Goal: Task Accomplishment & Management: Complete application form

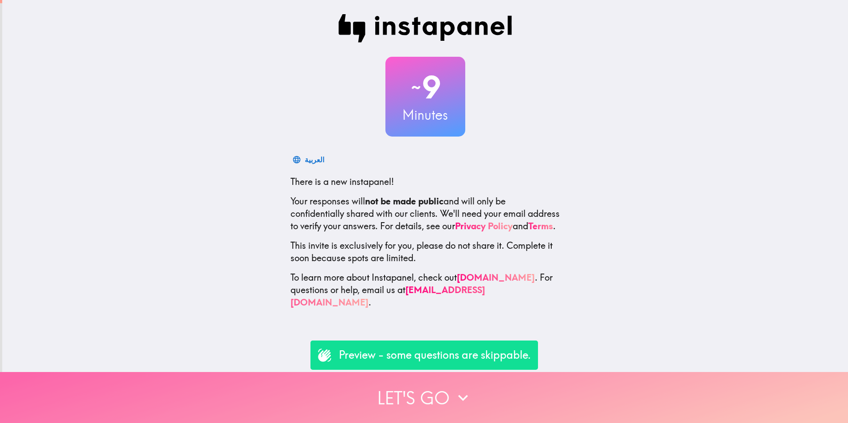
click at [463, 388] on icon "button" at bounding box center [463, 398] width 20 height 20
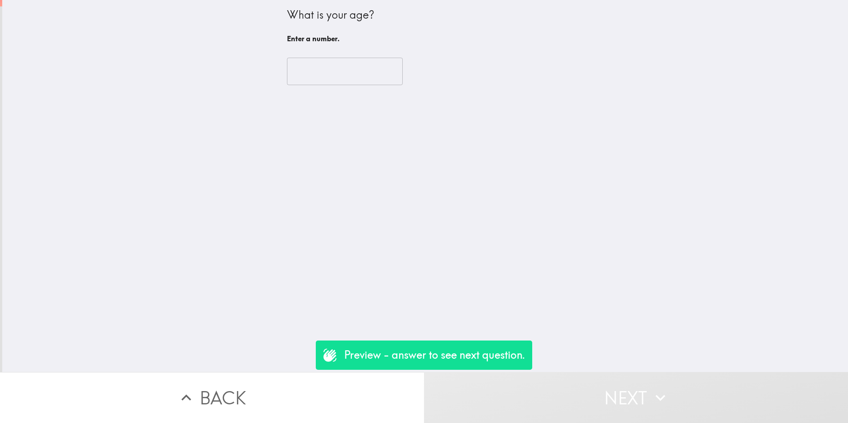
click at [458, 362] on p "Preview - answer to see next question." at bounding box center [434, 355] width 181 height 15
click at [348, 79] on input "number" at bounding box center [345, 71] width 116 height 27
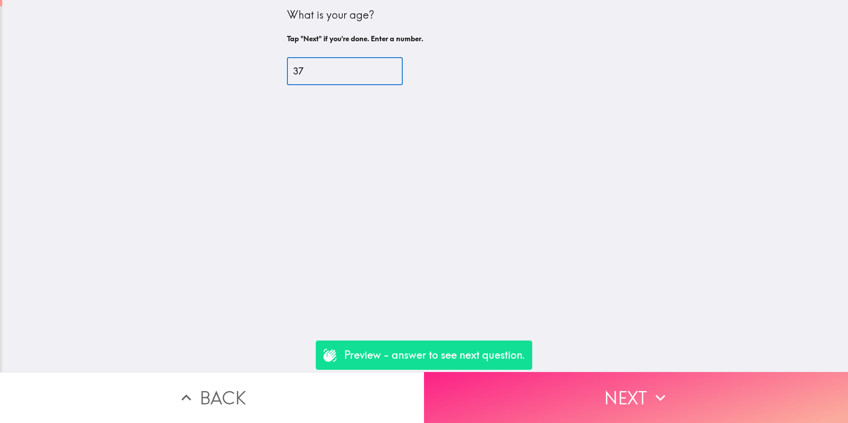
type input "37"
click at [643, 392] on button "Next" at bounding box center [636, 397] width 424 height 51
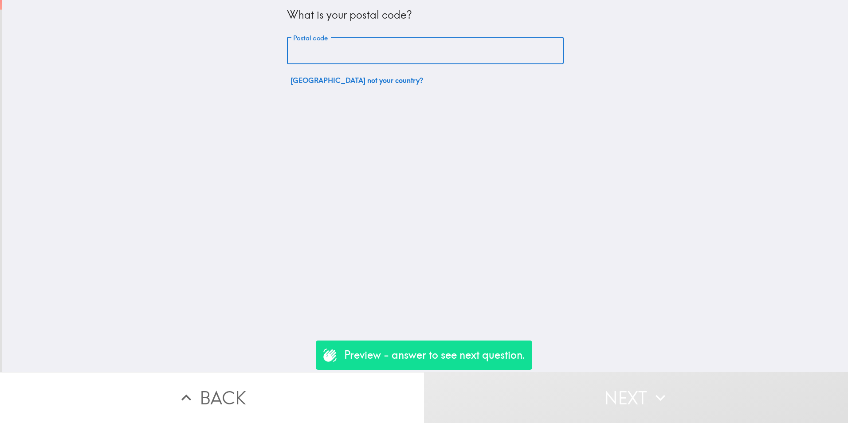
click at [389, 50] on input "Postal code" at bounding box center [425, 50] width 277 height 27
type input "DDDD"
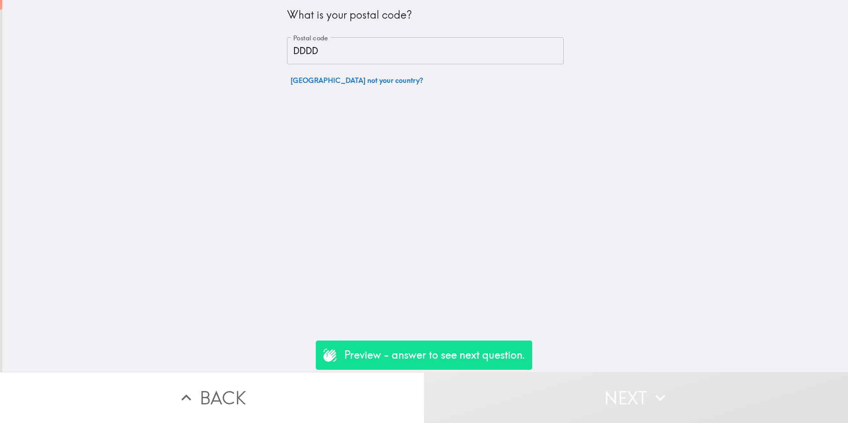
click at [627, 310] on div "What is your postal code? Postal code DDDD Postal code South Korea not your cou…" at bounding box center [425, 186] width 846 height 372
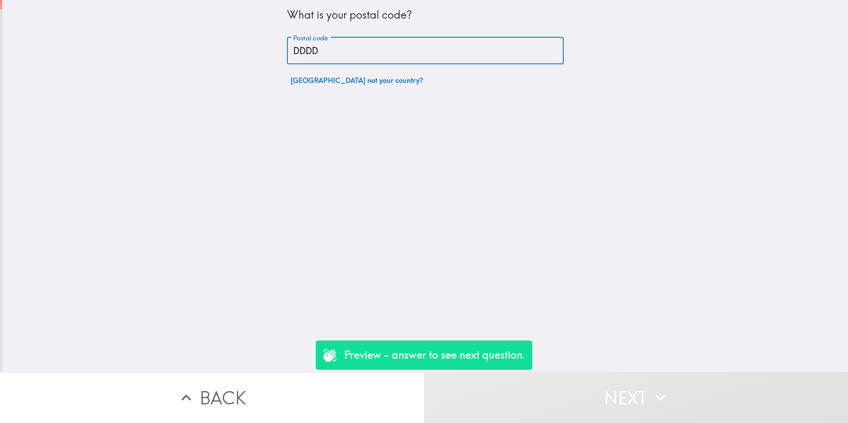
click at [398, 40] on input "DDDD" at bounding box center [425, 50] width 277 height 27
click at [396, 59] on input "DDDD" at bounding box center [425, 50] width 277 height 27
click at [400, 192] on div "What is your postal code? Postal code DDDD Postal code South Korea not your cou…" at bounding box center [425, 186] width 846 height 372
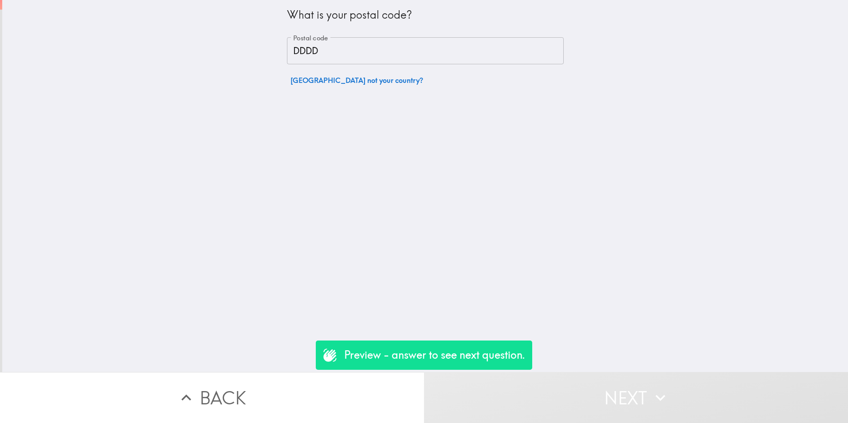
drag, startPoint x: 352, startPoint y: 80, endPoint x: 366, endPoint y: 194, distance: 114.8
click at [352, 177] on div "What is your postal code? Postal code DDDD Postal code South Korea not your cou…" at bounding box center [425, 186] width 846 height 372
click at [368, 196] on div "What is your postal code? Postal code DDDD Postal code South Korea not your cou…" at bounding box center [425, 186] width 846 height 372
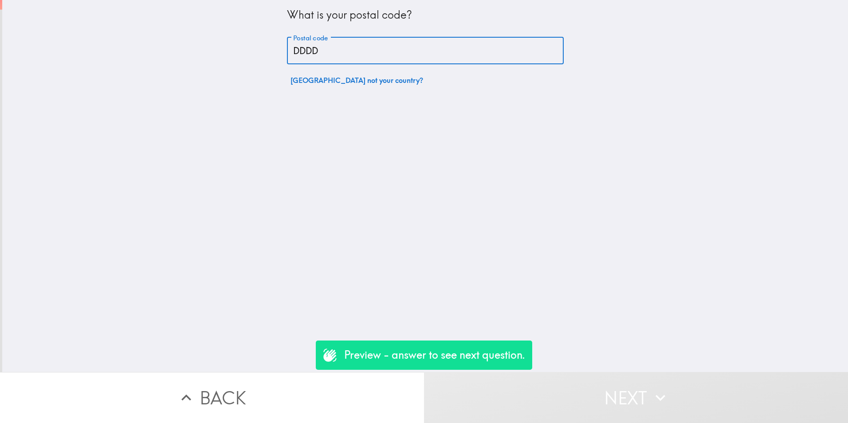
drag, startPoint x: 329, startPoint y: 51, endPoint x: 120, endPoint y: 18, distance: 211.1
click at [123, 18] on div "What is your postal code? Postal code DDDD Postal code South Korea not your cou…" at bounding box center [425, 186] width 846 height 372
click at [482, 365] on div "Preview - answer to see next question." at bounding box center [424, 355] width 216 height 29
click at [340, 61] on input "Postal code" at bounding box center [425, 50] width 277 height 27
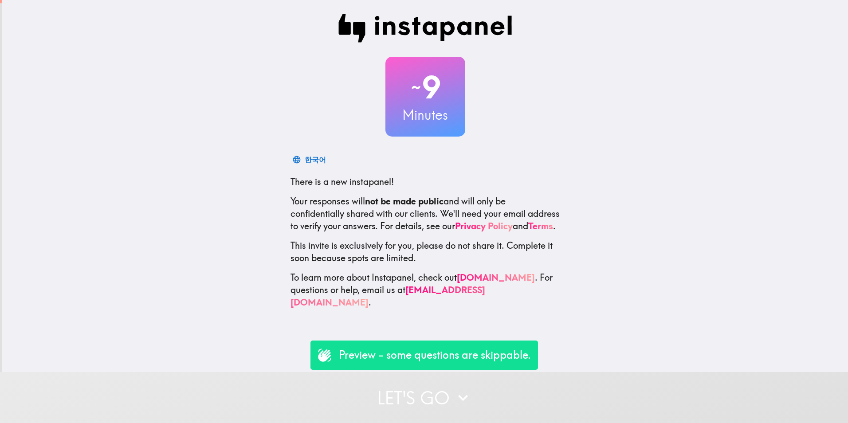
click at [435, 353] on p "Preview - some questions are skippable." at bounding box center [435, 355] width 192 height 15
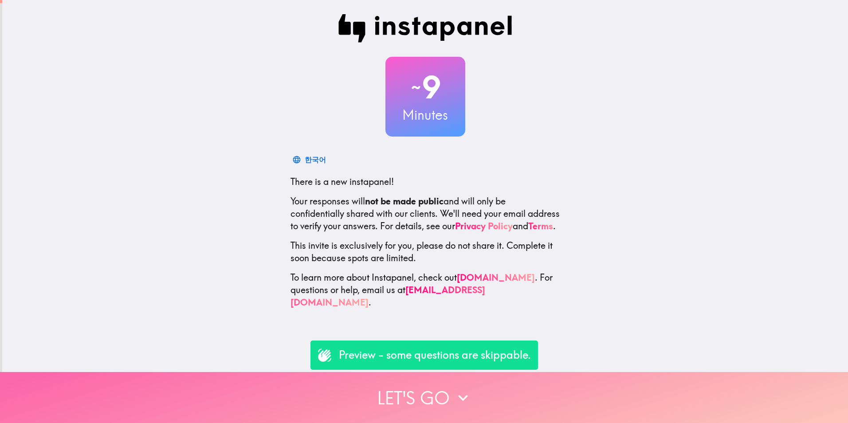
click at [432, 392] on button "Let's go" at bounding box center [424, 397] width 848 height 51
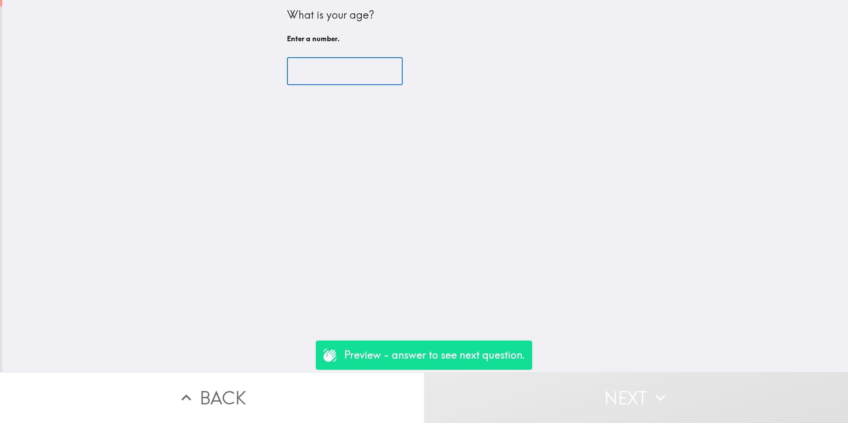
click at [359, 78] on input "number" at bounding box center [345, 71] width 116 height 27
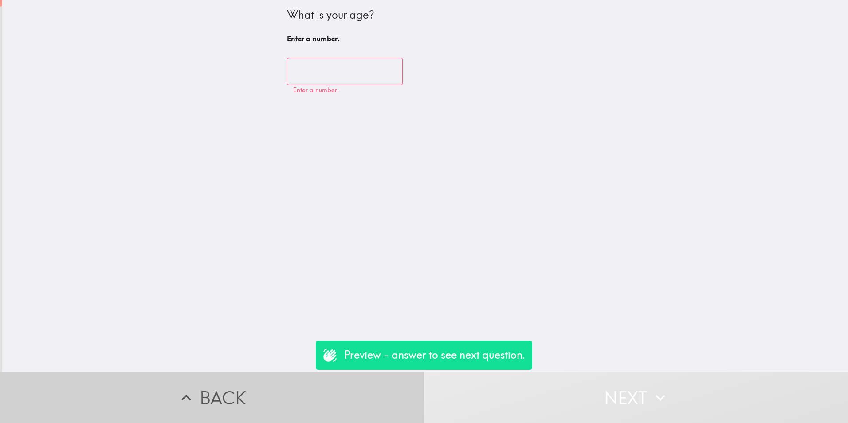
click at [220, 396] on button "Back" at bounding box center [212, 397] width 424 height 51
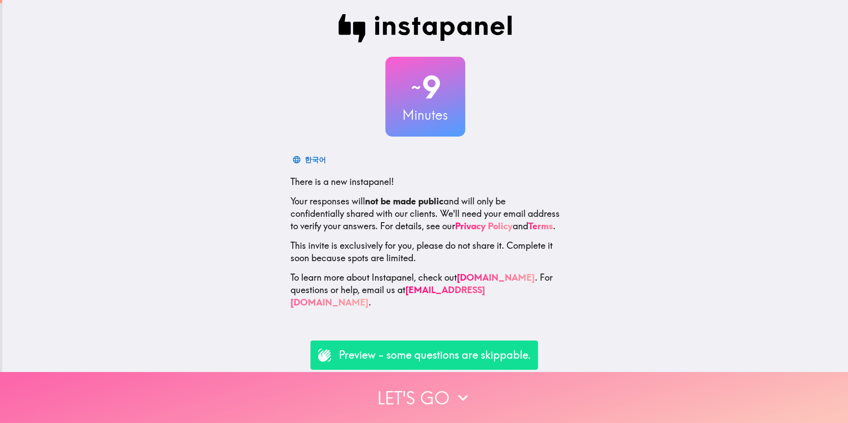
click at [422, 383] on button "Let's go" at bounding box center [424, 397] width 848 height 51
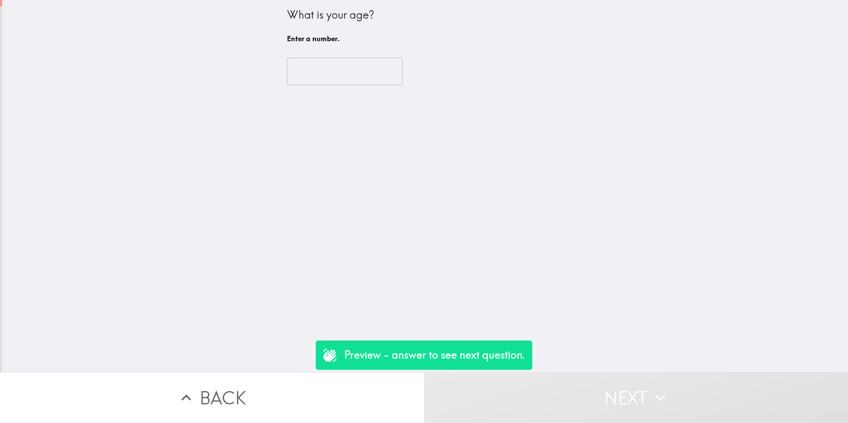
click at [447, 350] on p "Preview - answer to see next question." at bounding box center [434, 355] width 181 height 15
click at [356, 78] on input "number" at bounding box center [345, 71] width 116 height 27
click at [356, 72] on input "number" at bounding box center [345, 71] width 116 height 27
click at [358, 75] on input "number" at bounding box center [345, 71] width 116 height 27
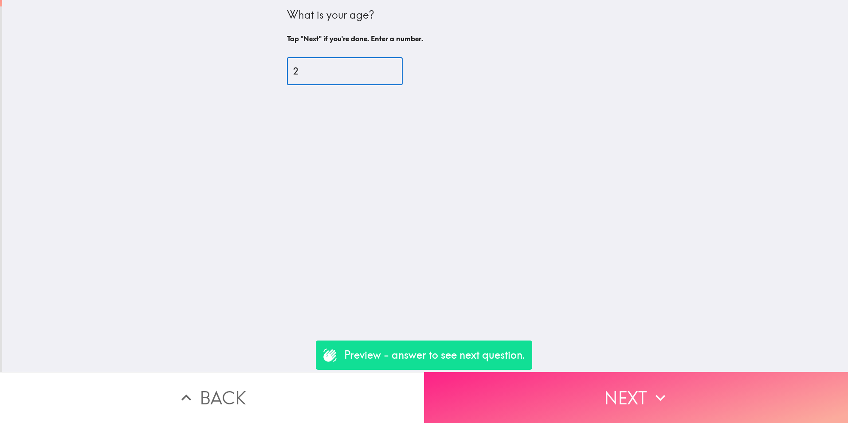
type input "2"
click at [634, 391] on button "Next" at bounding box center [636, 397] width 424 height 51
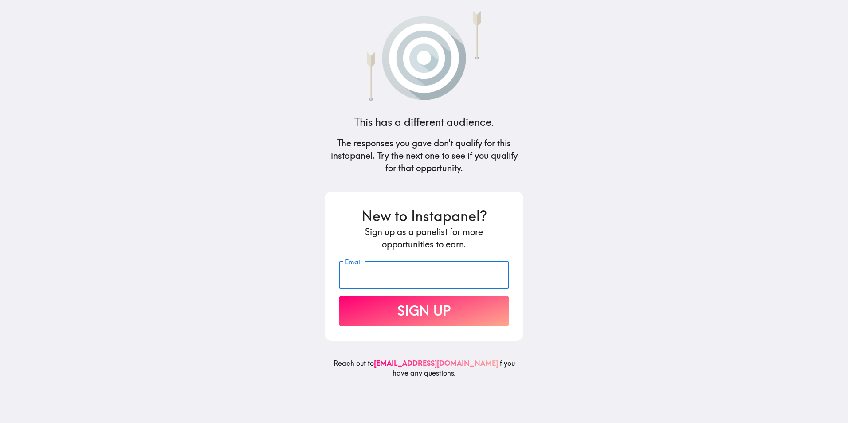
drag, startPoint x: 365, startPoint y: 279, endPoint x: 372, endPoint y: 286, distance: 9.7
click at [365, 279] on input "Email" at bounding box center [424, 274] width 170 height 27
click at [593, 267] on main "This has a different audience. The responses you gave don't qualify for this in…" at bounding box center [424, 211] width 848 height 423
click at [450, 275] on input "Email" at bounding box center [424, 274] width 170 height 27
click at [698, 320] on main "This has a different audience. The responses you gave don't qualify for this in…" at bounding box center [424, 211] width 848 height 423
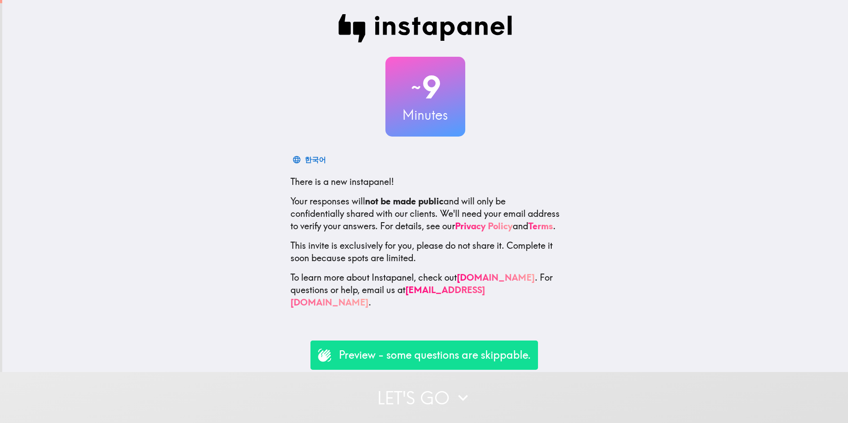
click at [447, 357] on p "Preview - some questions are skippable." at bounding box center [435, 355] width 192 height 15
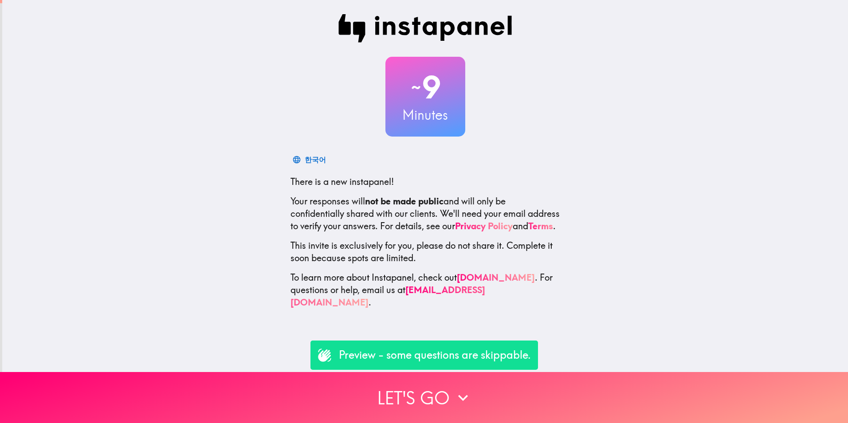
click at [417, 93] on h2 "~ 9" at bounding box center [425, 87] width 80 height 36
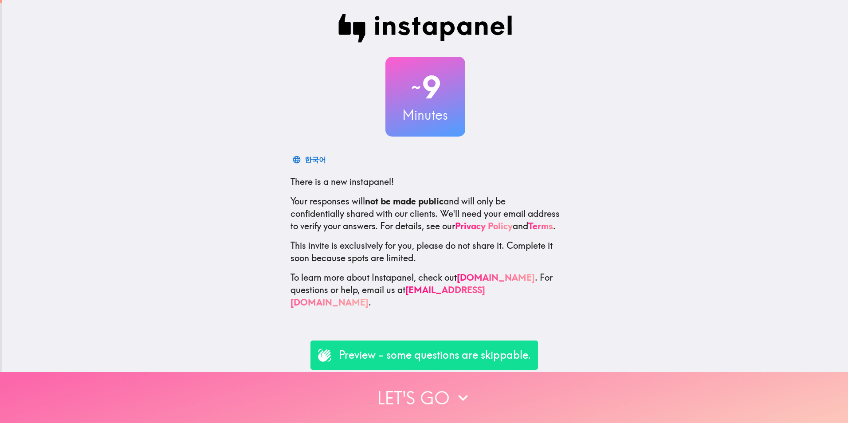
click at [432, 397] on button "Let's go" at bounding box center [424, 397] width 848 height 51
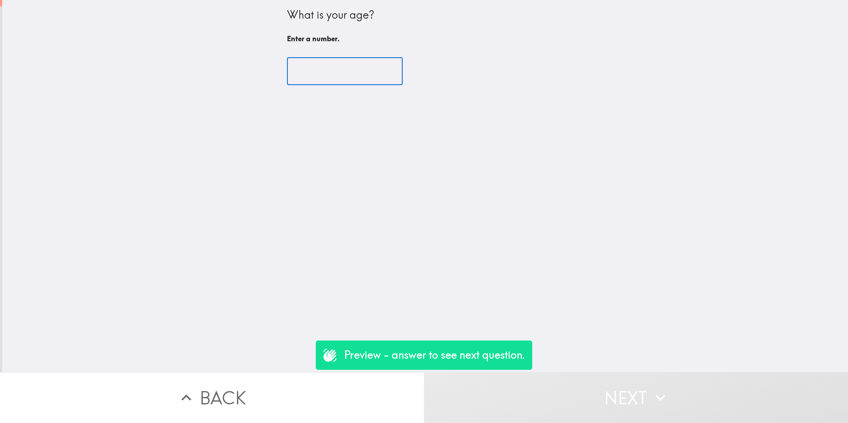
click at [335, 70] on input "number" at bounding box center [345, 71] width 116 height 27
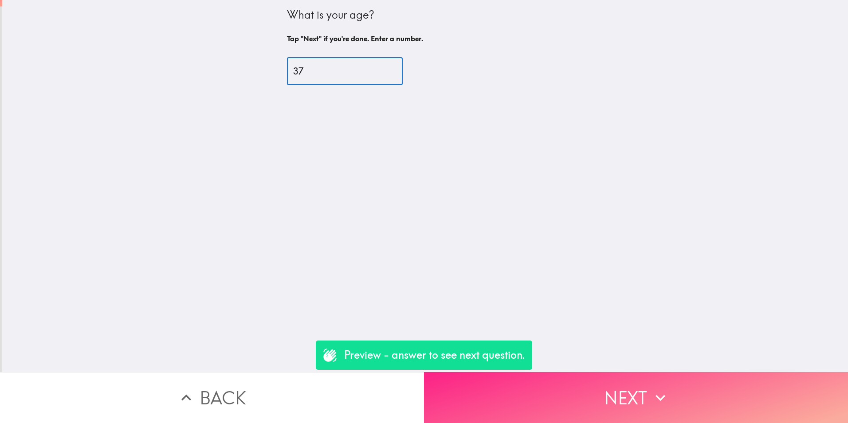
type input "37"
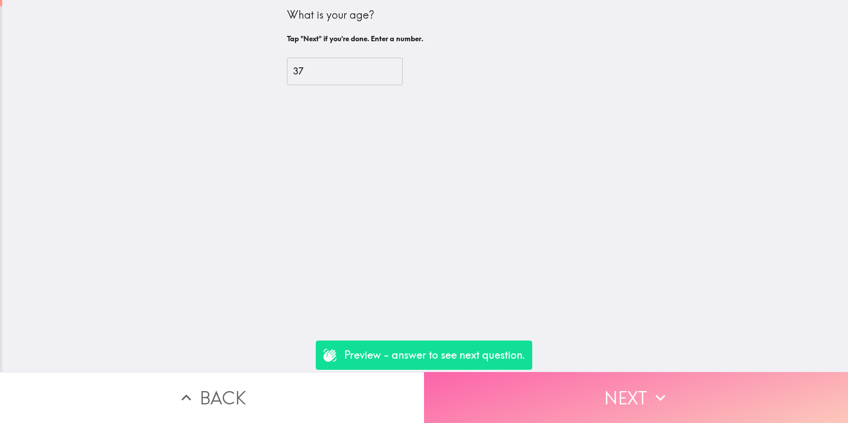
click at [628, 390] on button "Next" at bounding box center [636, 397] width 424 height 51
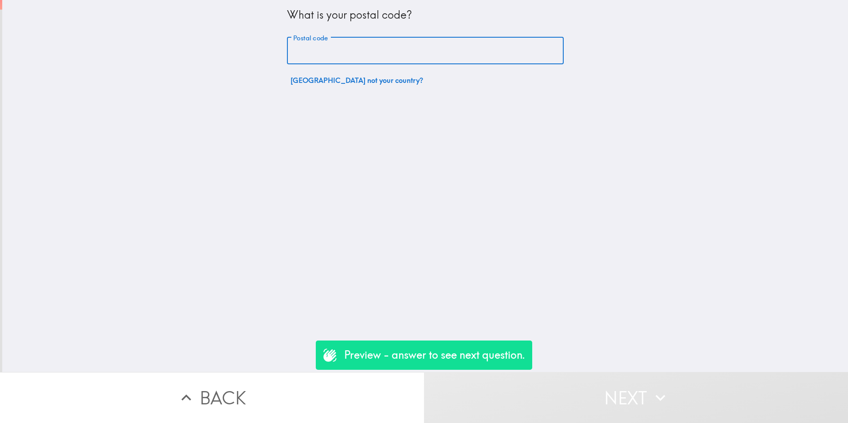
click at [397, 47] on input "Postal code" at bounding box center [425, 50] width 277 height 27
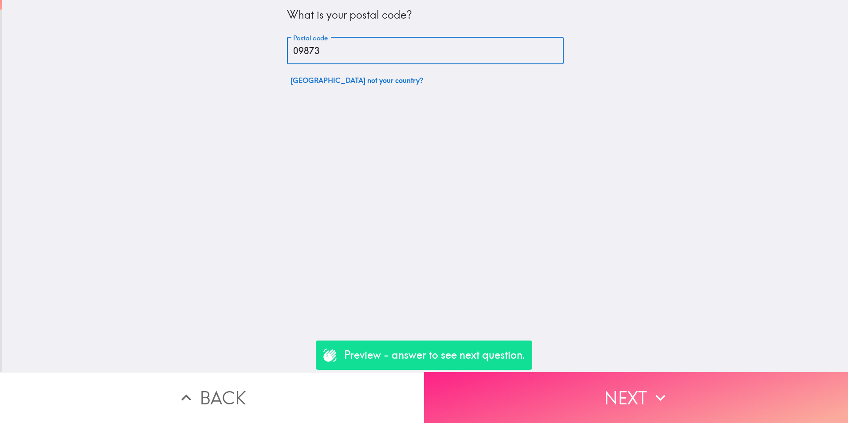
type input "09873"
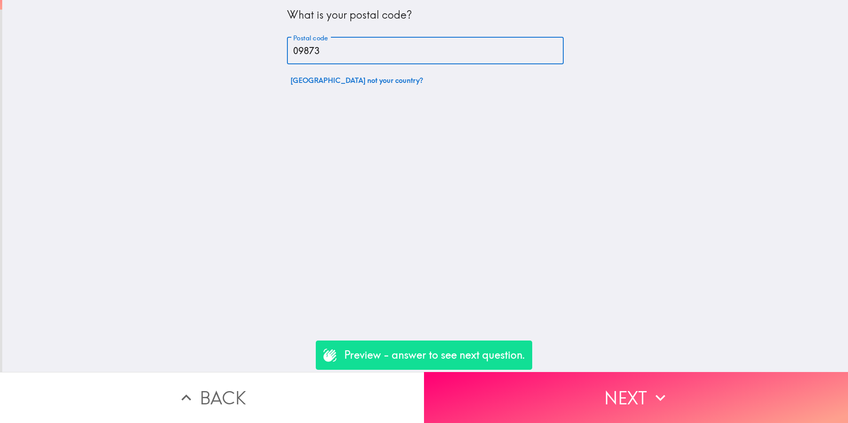
click at [556, 375] on button "Next" at bounding box center [636, 397] width 424 height 51
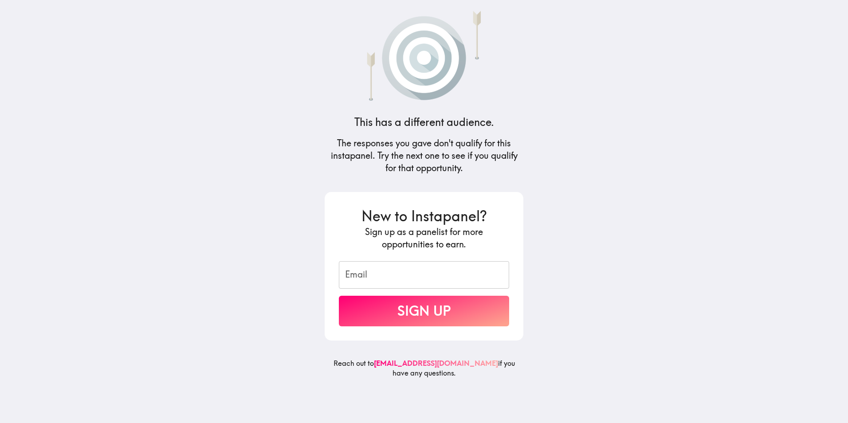
click at [371, 280] on input "Email" at bounding box center [424, 274] width 170 height 27
type input "04404"
click at [339, 296] on button "Sign Up" at bounding box center [424, 311] width 170 height 31
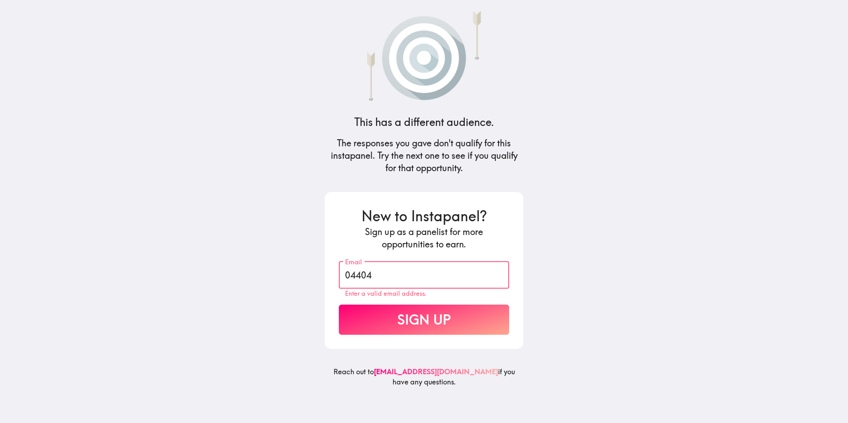
click at [401, 309] on button "Sign Up" at bounding box center [424, 320] width 170 height 31
click at [391, 284] on input "04404" at bounding box center [424, 274] width 170 height 27
click at [409, 343] on div "New to Instapanel? Sign up as a panelist for more opportunities to earn. Email …" at bounding box center [424, 270] width 199 height 157
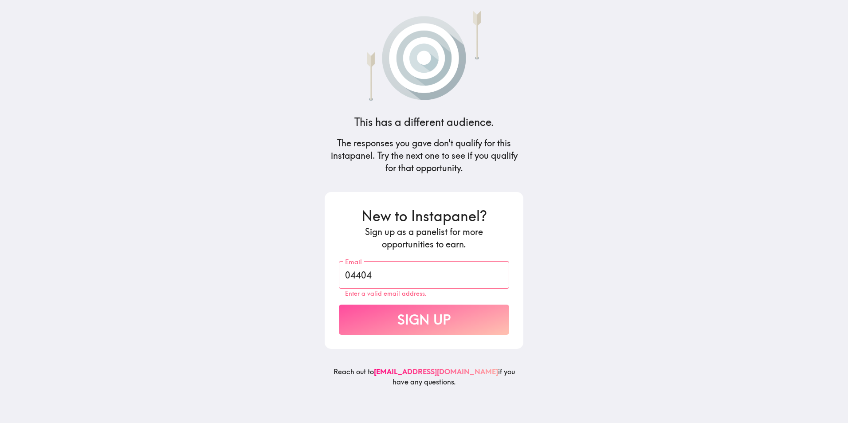
click at [412, 327] on button "Sign Up" at bounding box center [424, 320] width 170 height 31
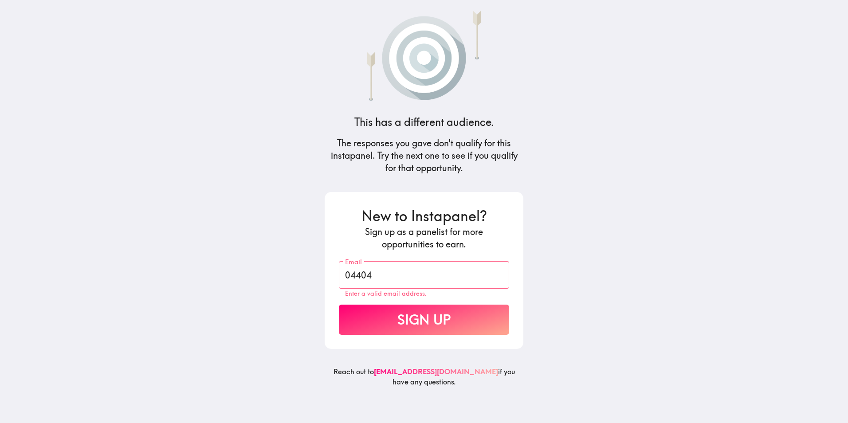
click at [407, 274] on input "04404" at bounding box center [424, 274] width 170 height 27
